Goal: Check status

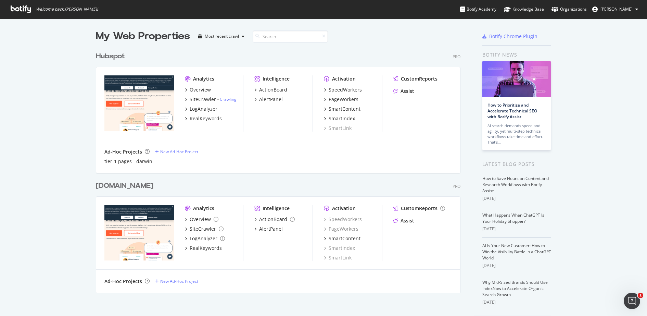
click at [114, 98] on img "grid" at bounding box center [139, 102] width 70 height 55
click at [199, 98] on div "SiteCrawler" at bounding box center [203, 99] width 26 height 7
